Goal: Task Accomplishment & Management: Manage account settings

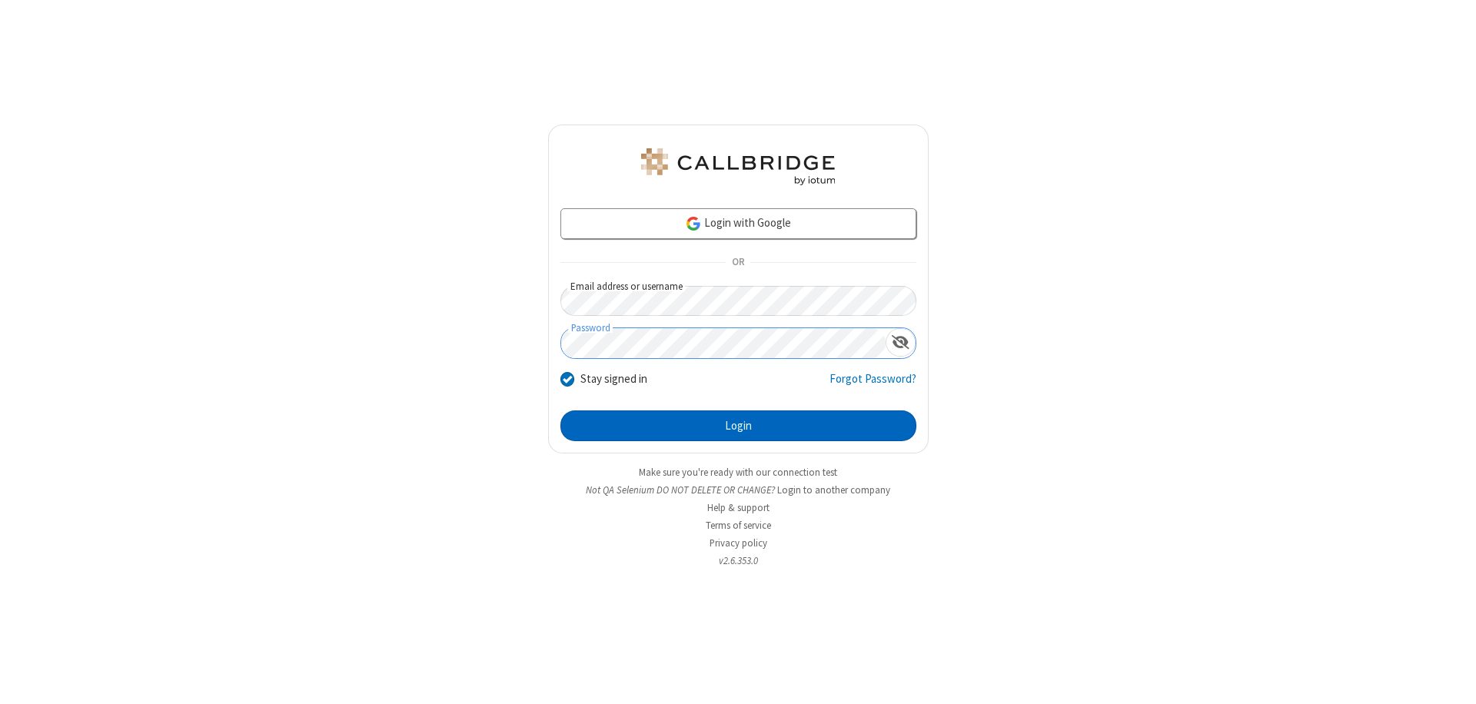
click at [738, 426] on button "Login" at bounding box center [738, 425] width 356 height 31
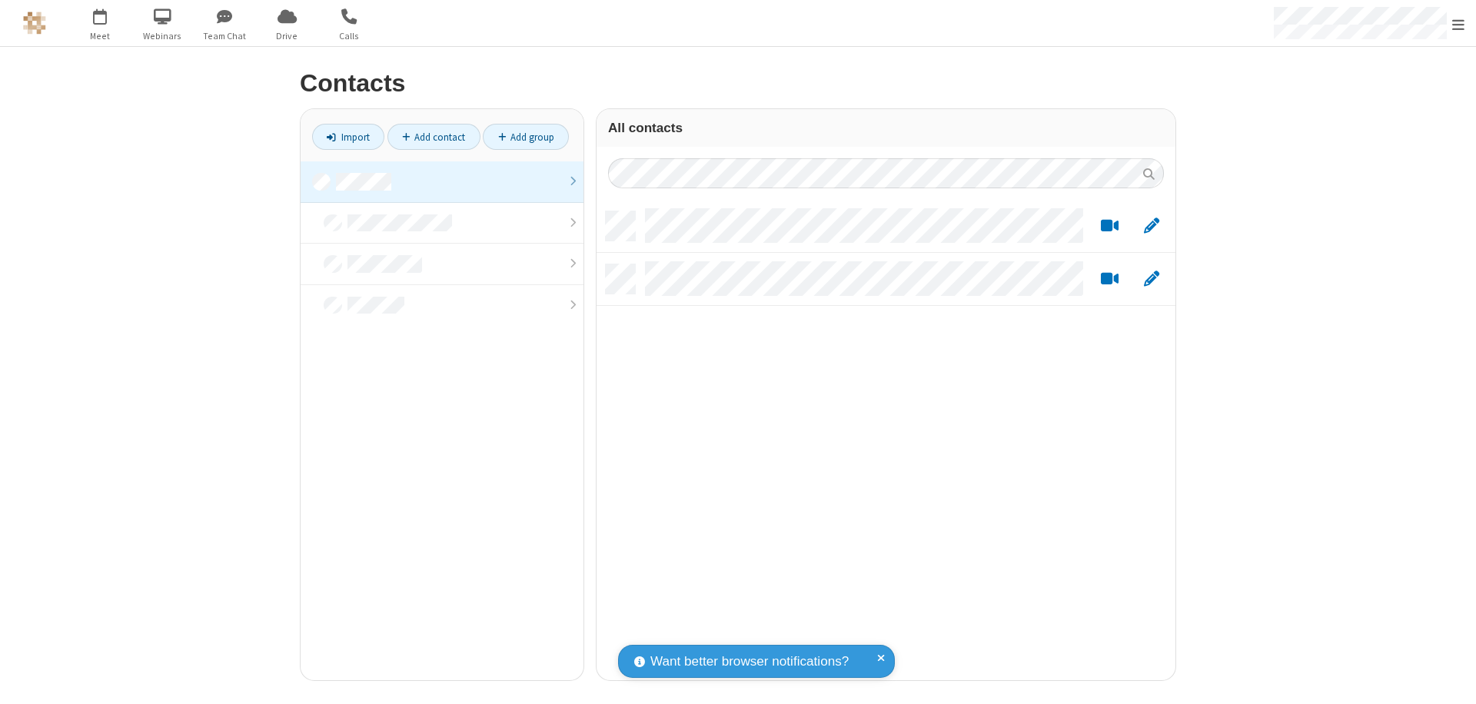
click at [442, 181] on link at bounding box center [441, 181] width 283 height 41
click at [433, 137] on link "Add contact" at bounding box center [433, 137] width 93 height 26
